Goal: Communication & Community: Answer question/provide support

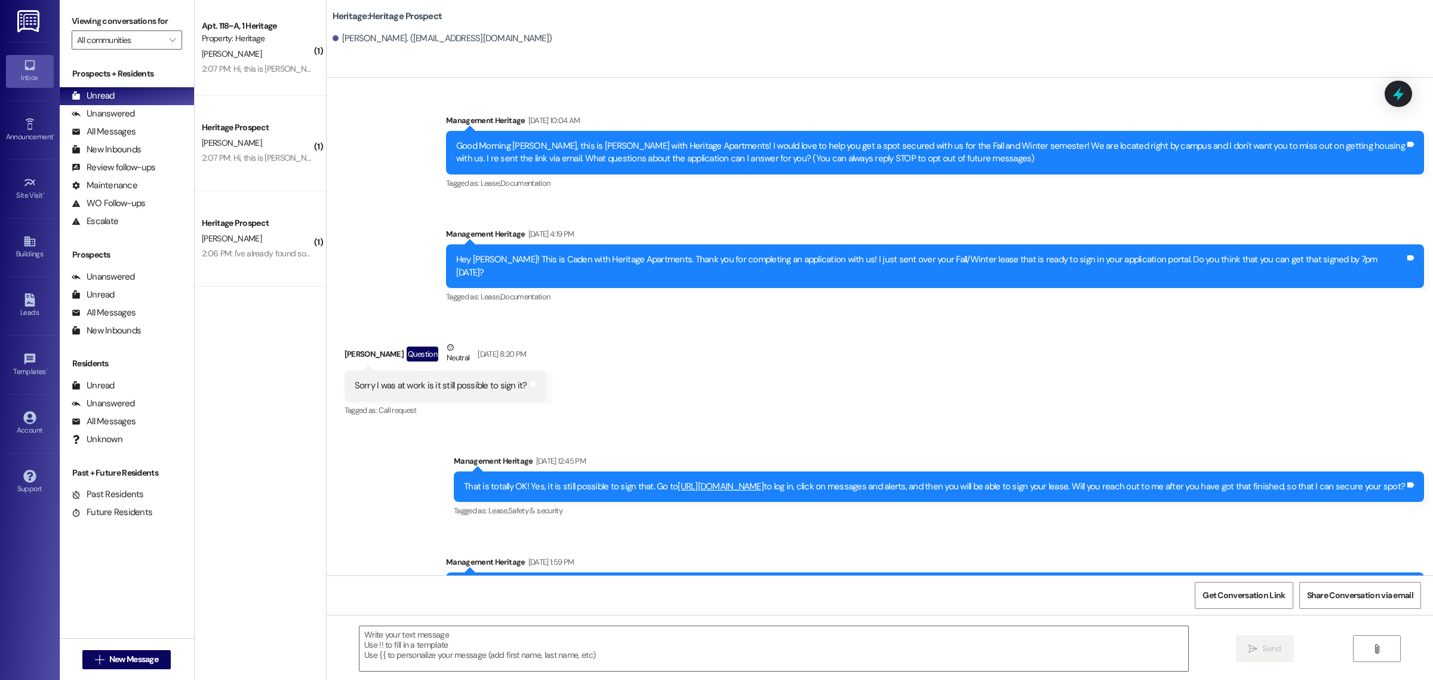
scroll to position [993, 0]
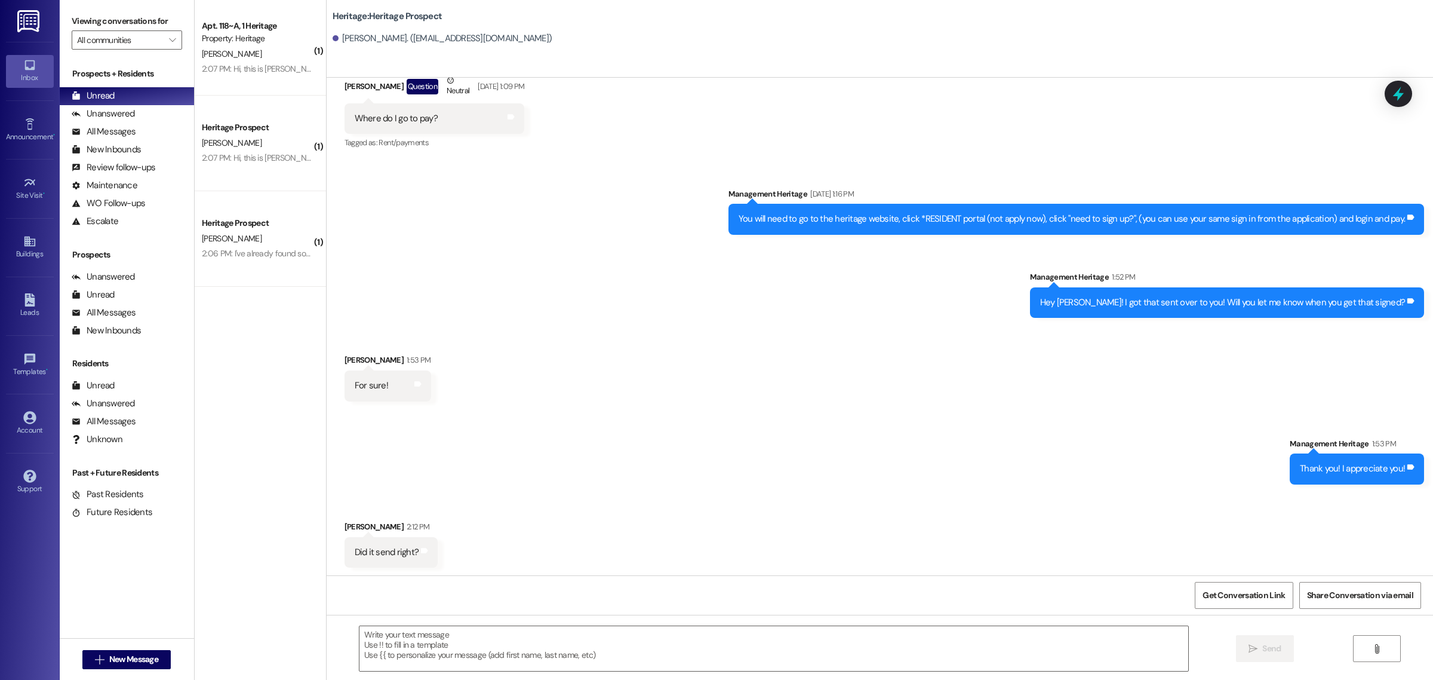
click at [288, 366] on div "( 1 ) Apt. 118~A, 1 Heritage Property: Heritage J. Burt 2:07 PM: Hi, this is Jo…" at bounding box center [260, 297] width 131 height 595
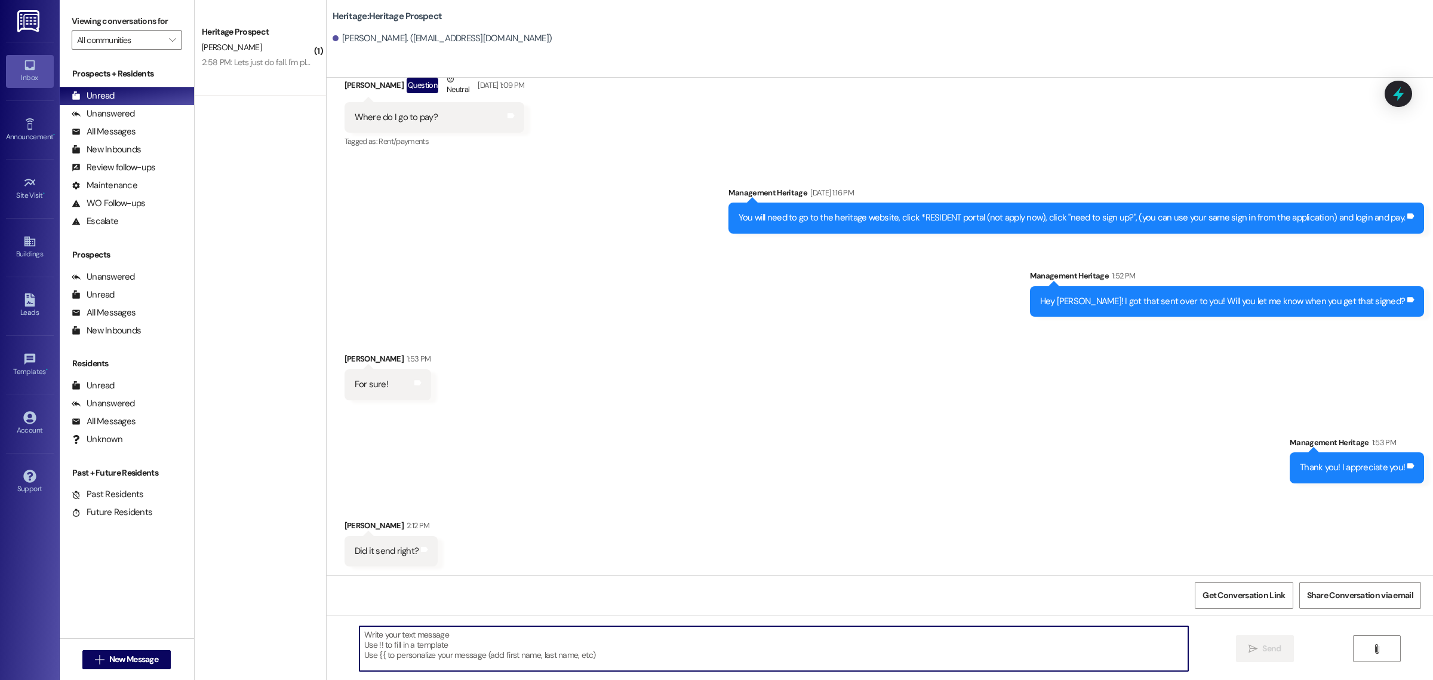
click at [465, 665] on textarea at bounding box center [774, 648] width 829 height 45
type textarea "Yessir! Thank you for doing that so quickly! You're the man!"
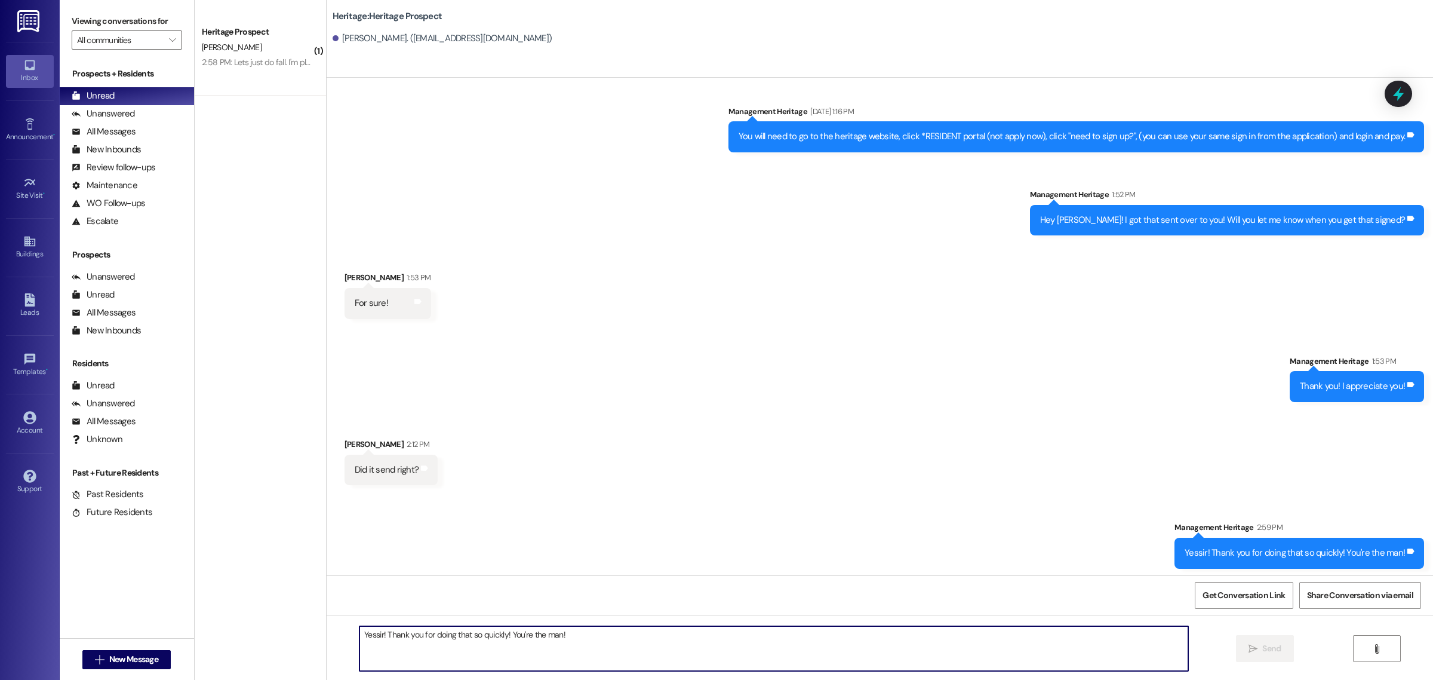
scroll to position [1077, 0]
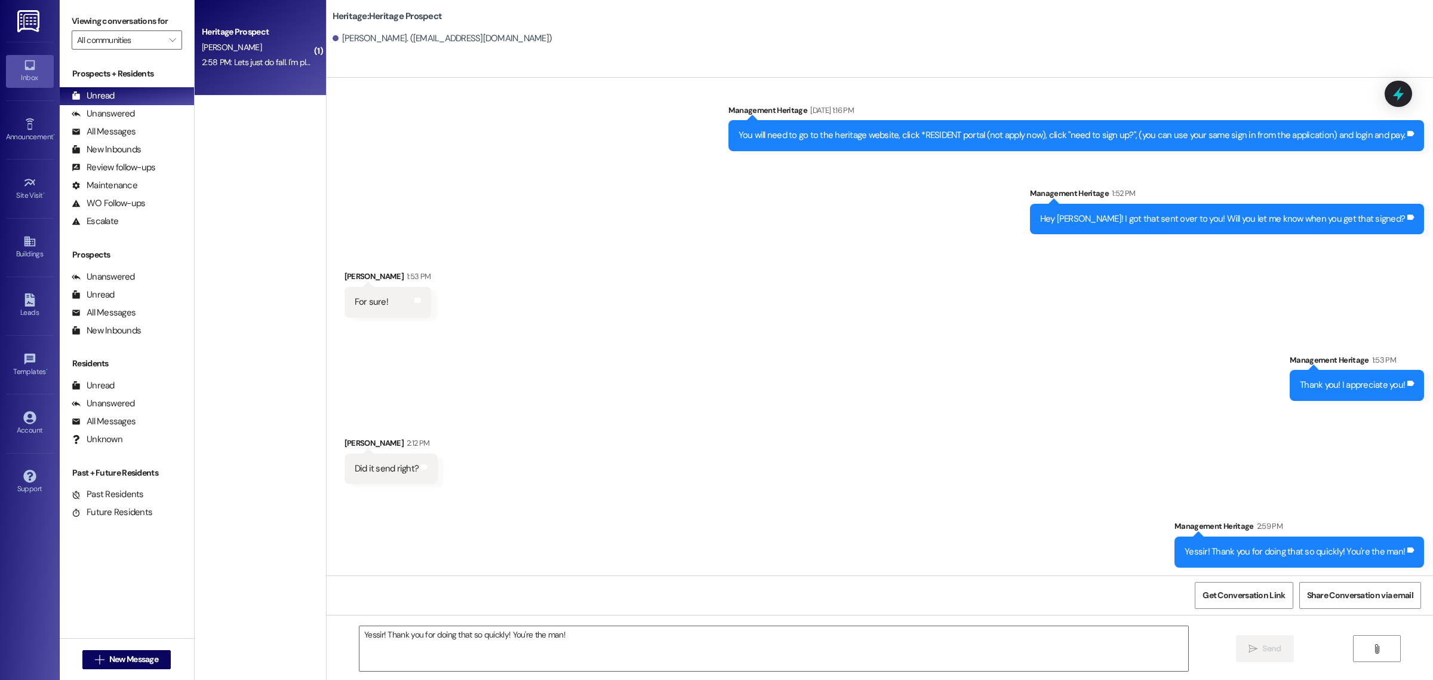
click at [237, 53] on div "R. Cantrell" at bounding box center [257, 47] width 113 height 15
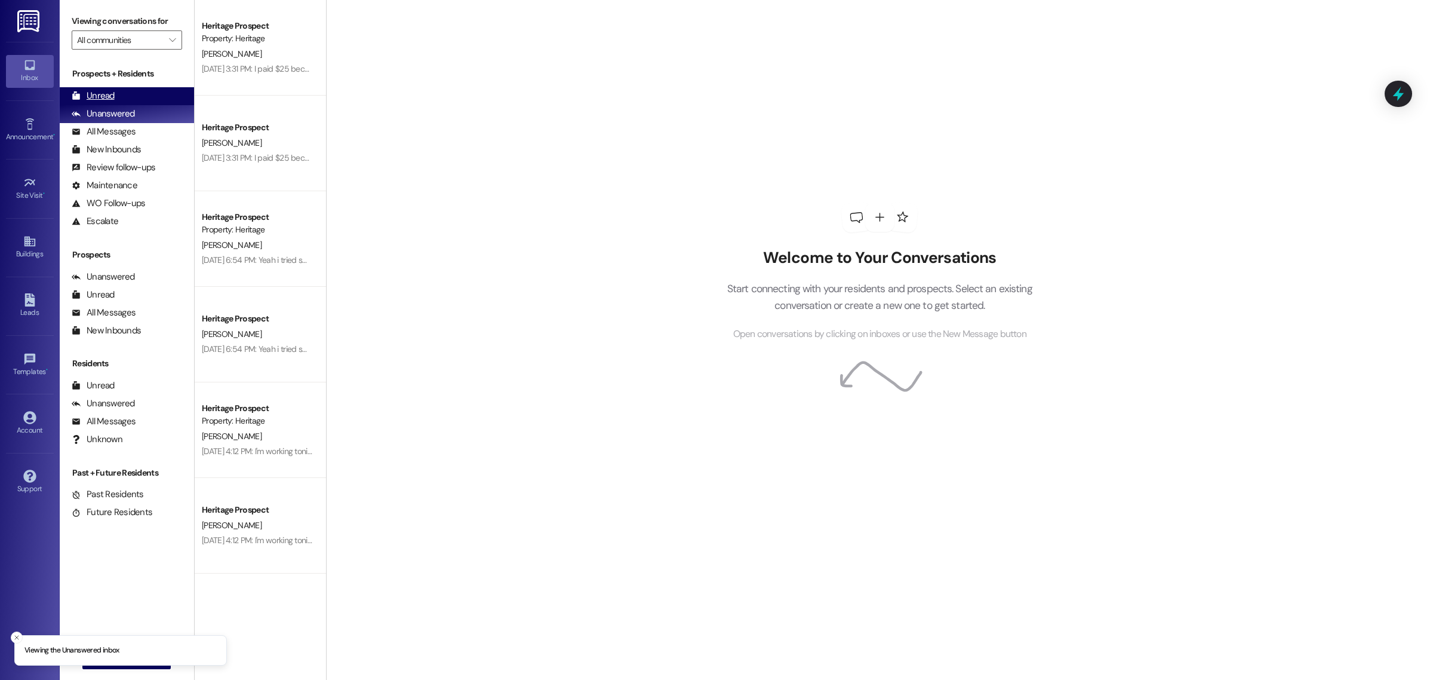
click at [150, 93] on div "Unread (0)" at bounding box center [127, 96] width 134 height 18
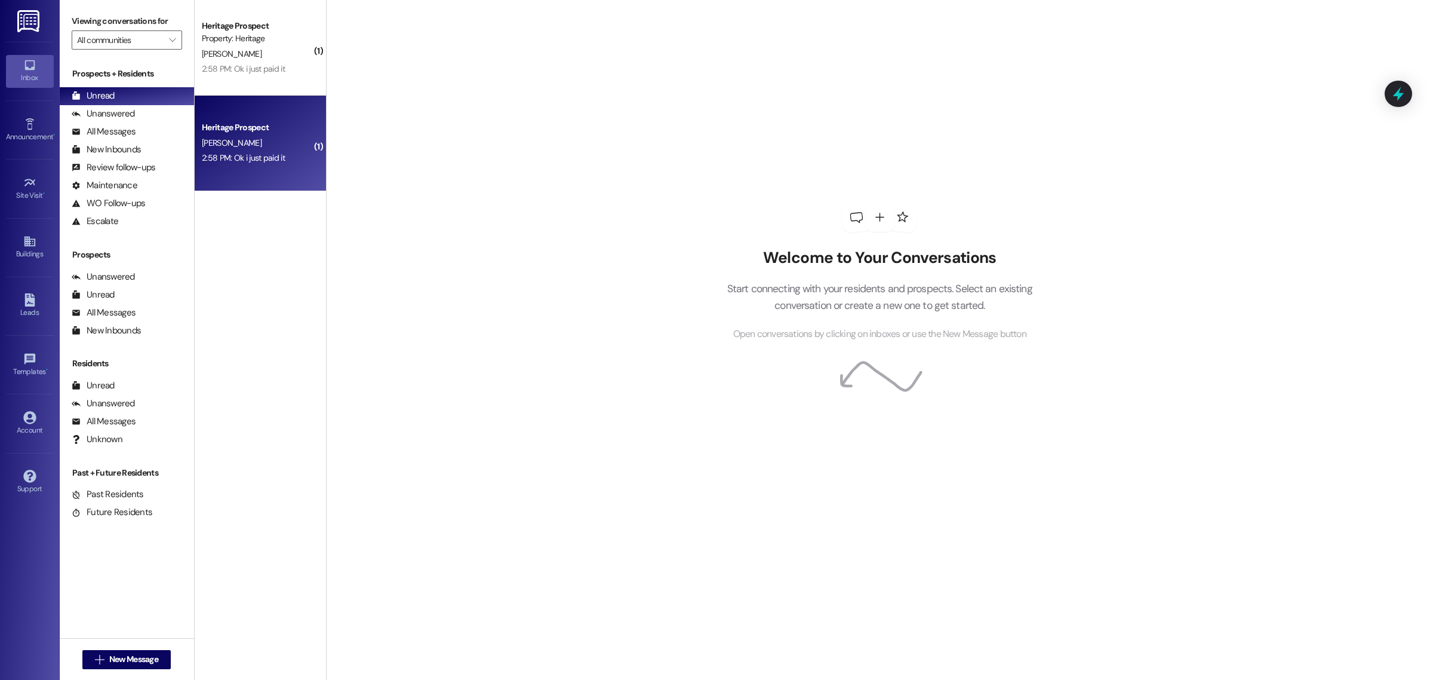
click at [261, 139] on div "[PERSON_NAME]" at bounding box center [257, 143] width 113 height 15
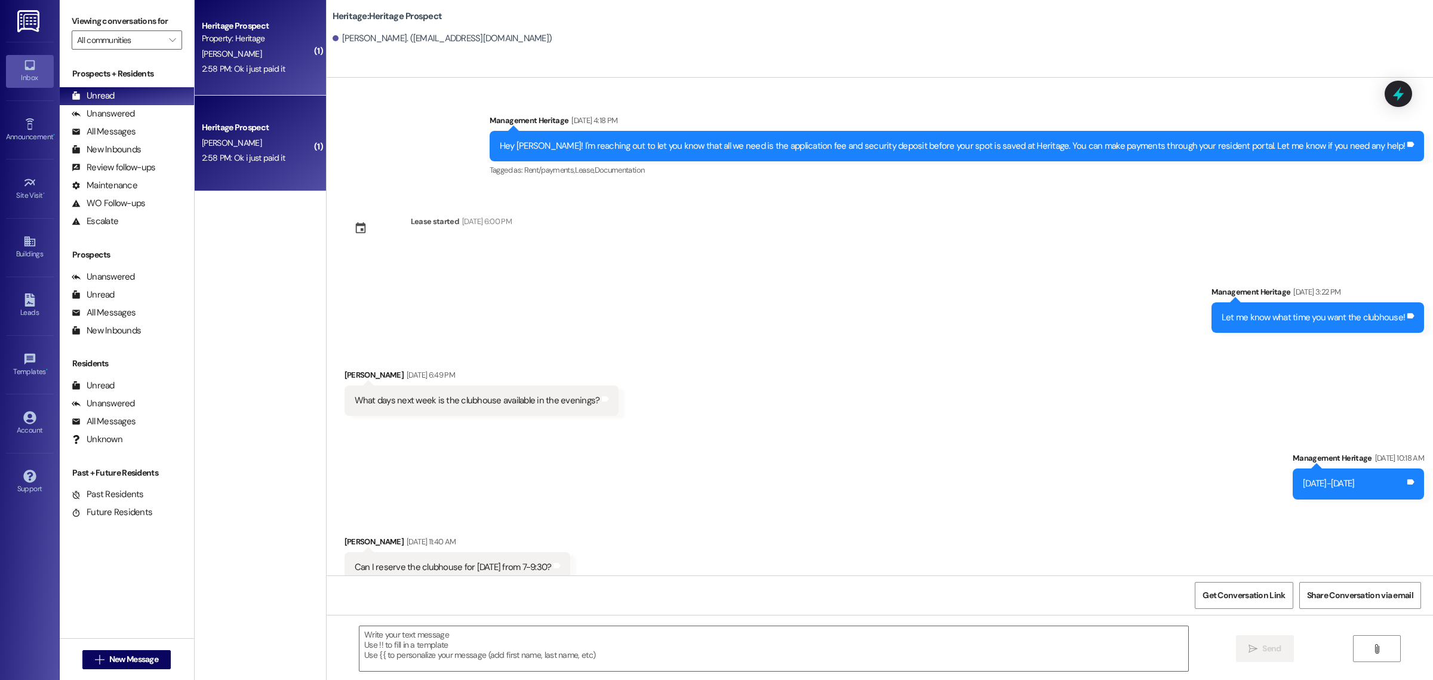
scroll to position [4493, 0]
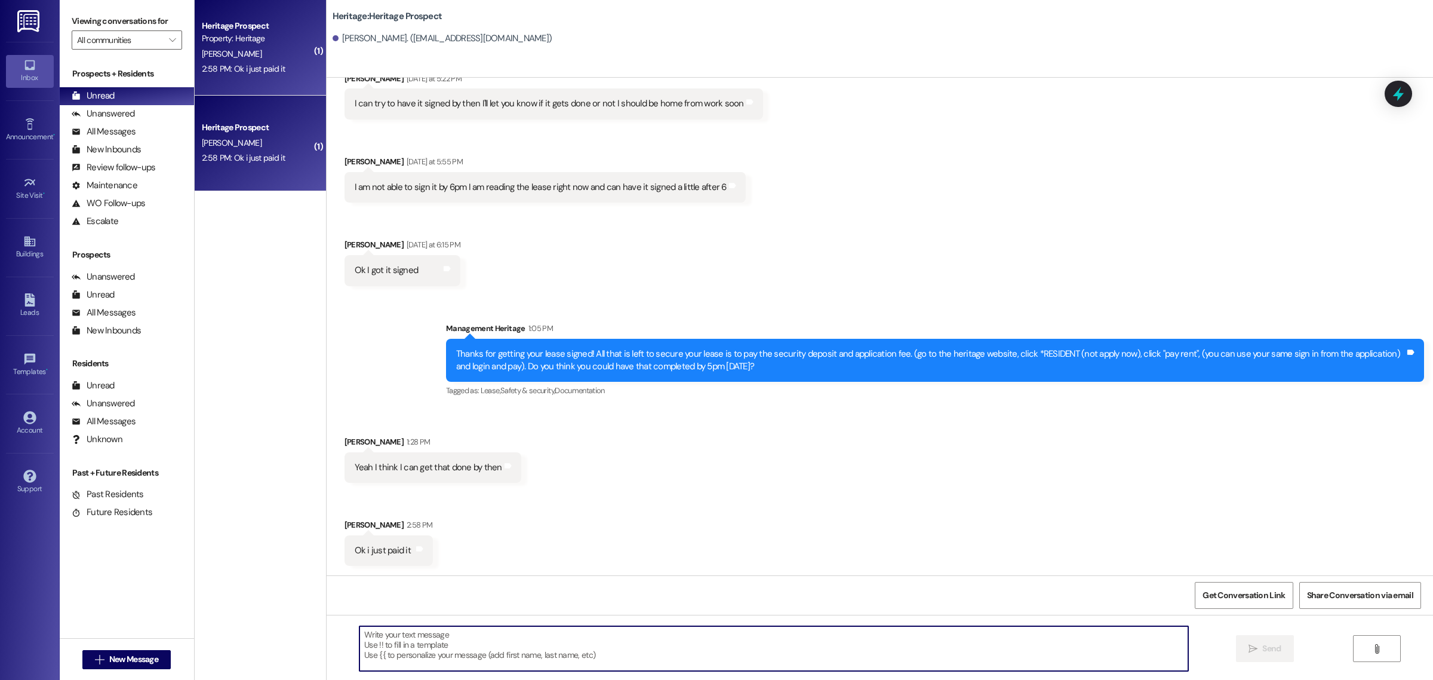
click at [458, 657] on textarea at bounding box center [774, 648] width 829 height 45
type textarea "You're the man! Thankyou!!"
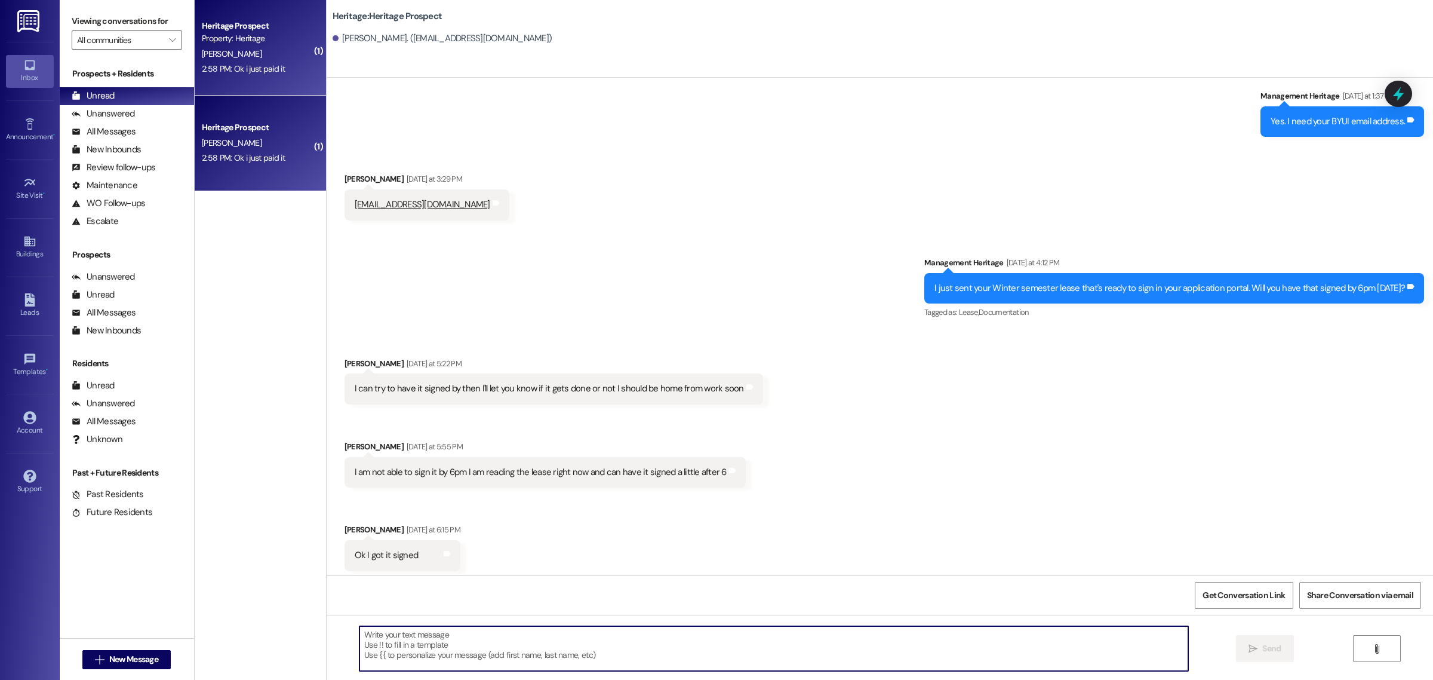
scroll to position [4576, 0]
